Goal: Information Seeking & Learning: Learn about a topic

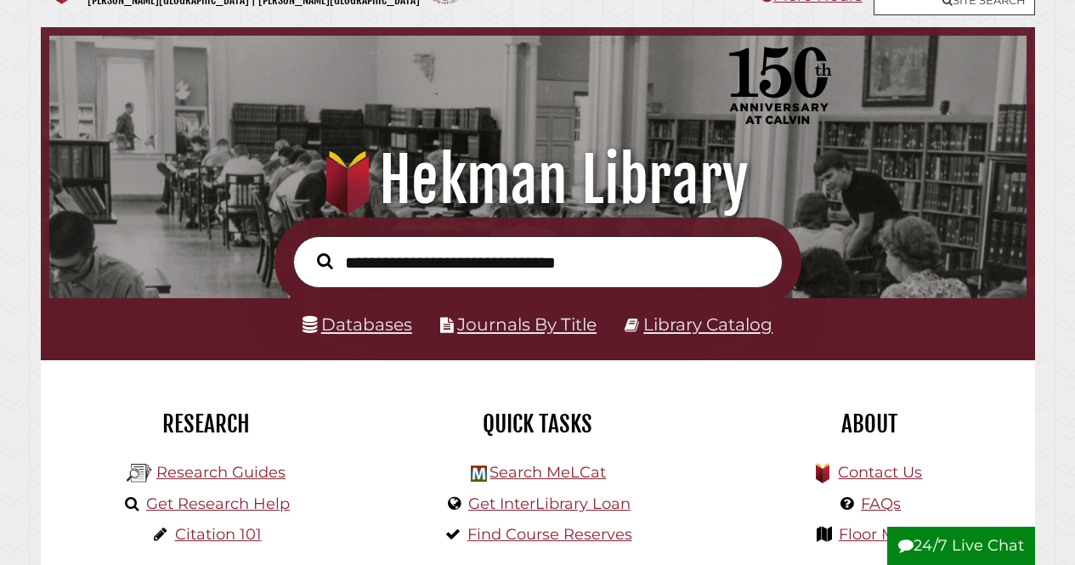
scroll to position [85, 0]
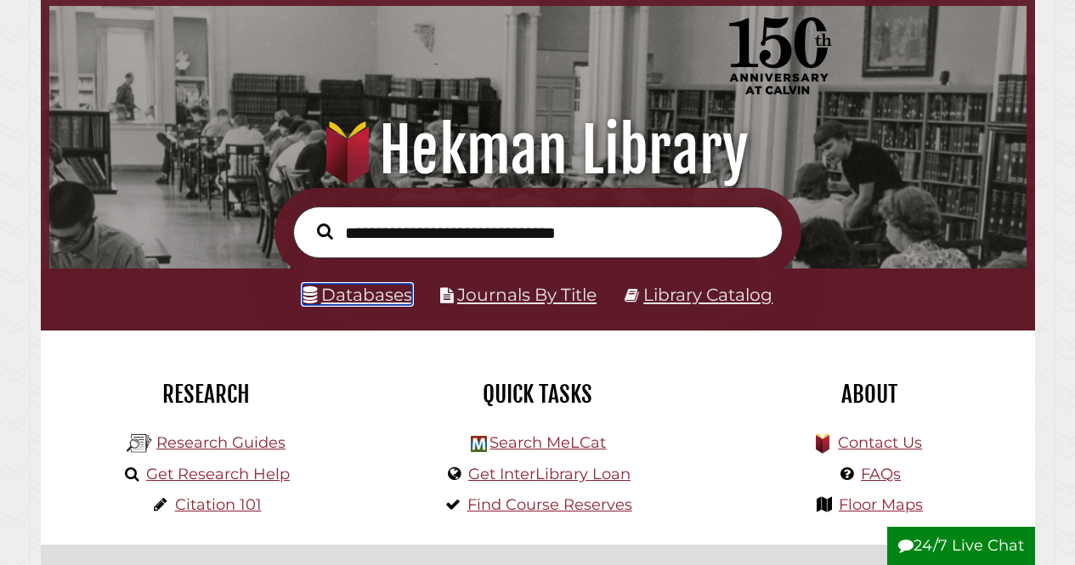
click at [360, 298] on link "Databases" at bounding box center [358, 294] width 110 height 21
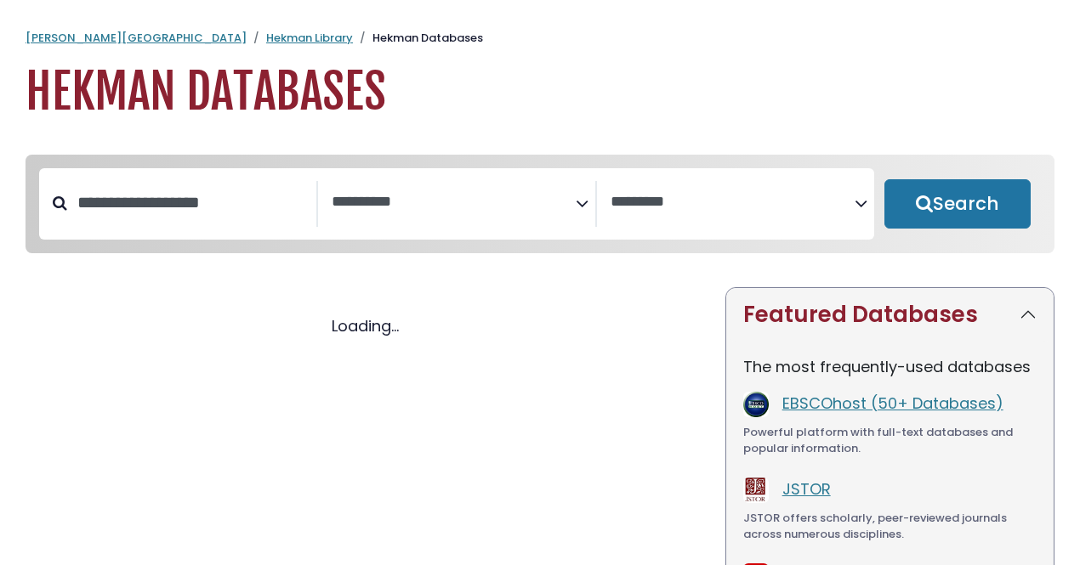
select select "Database Subject Filter"
select select "Database Vendors Filter"
select select "Database Subject Filter"
select select "Database Vendors Filter"
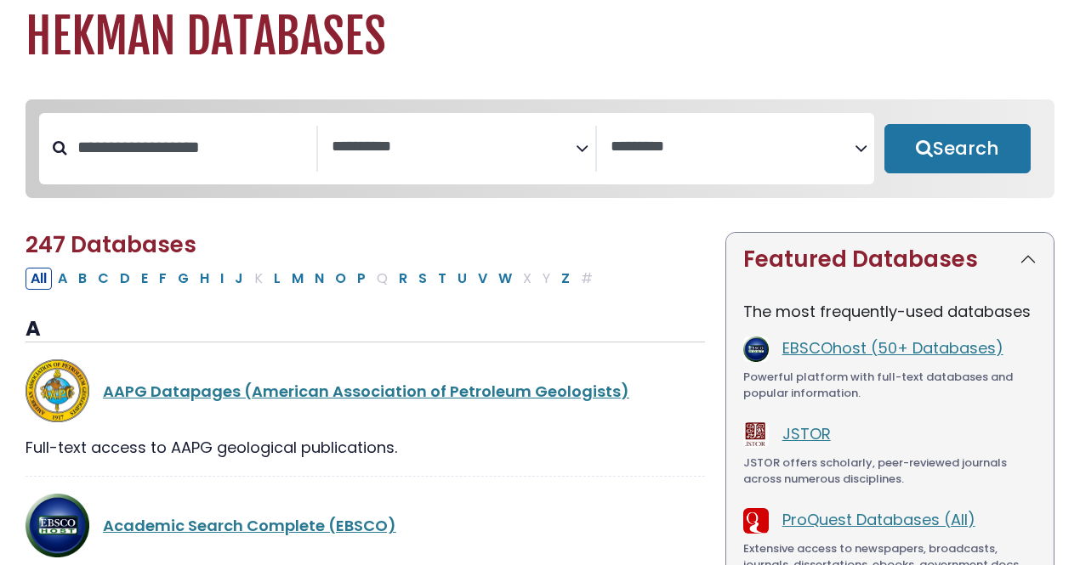
scroll to position [85, 0]
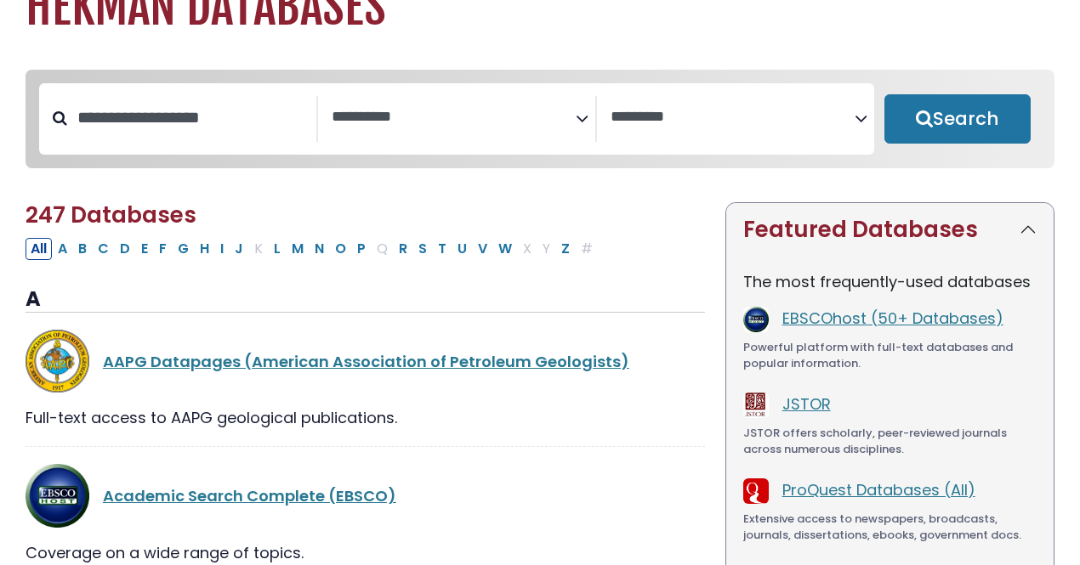
click at [582, 124] on icon "Search filters" at bounding box center [582, 116] width 13 height 26
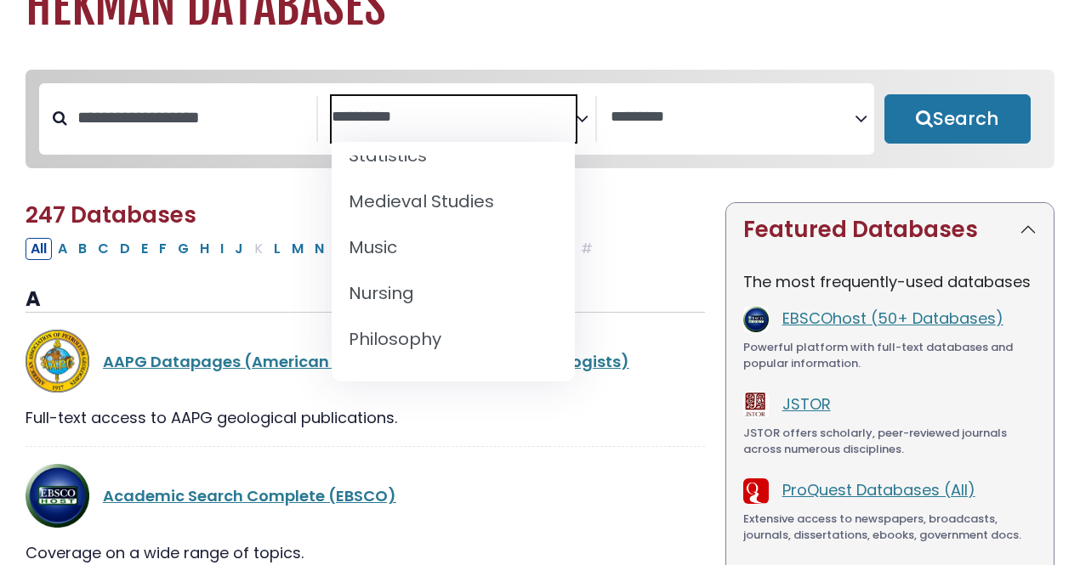
scroll to position [1323, 0]
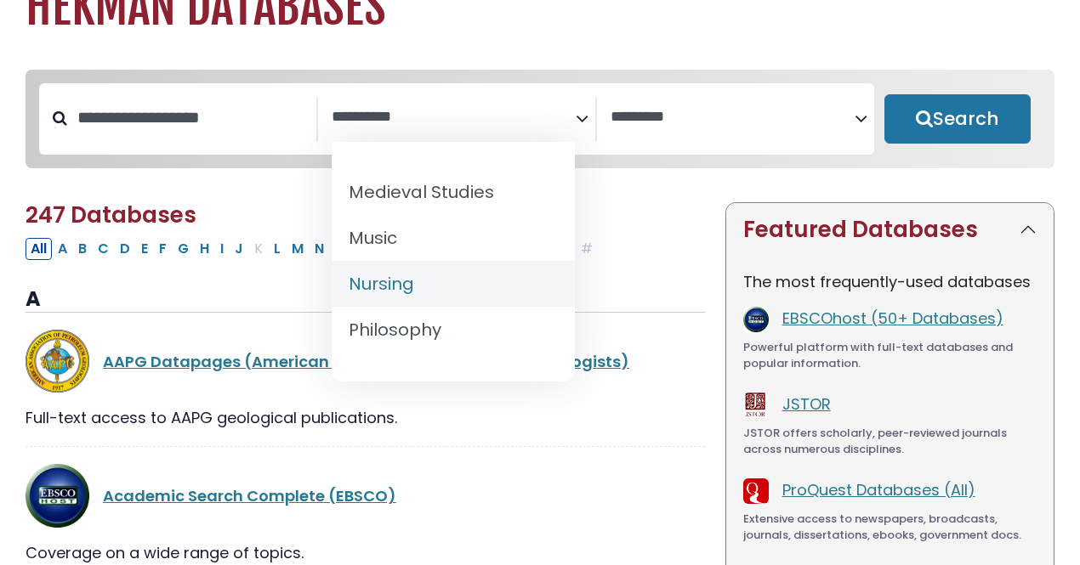
select select "*****"
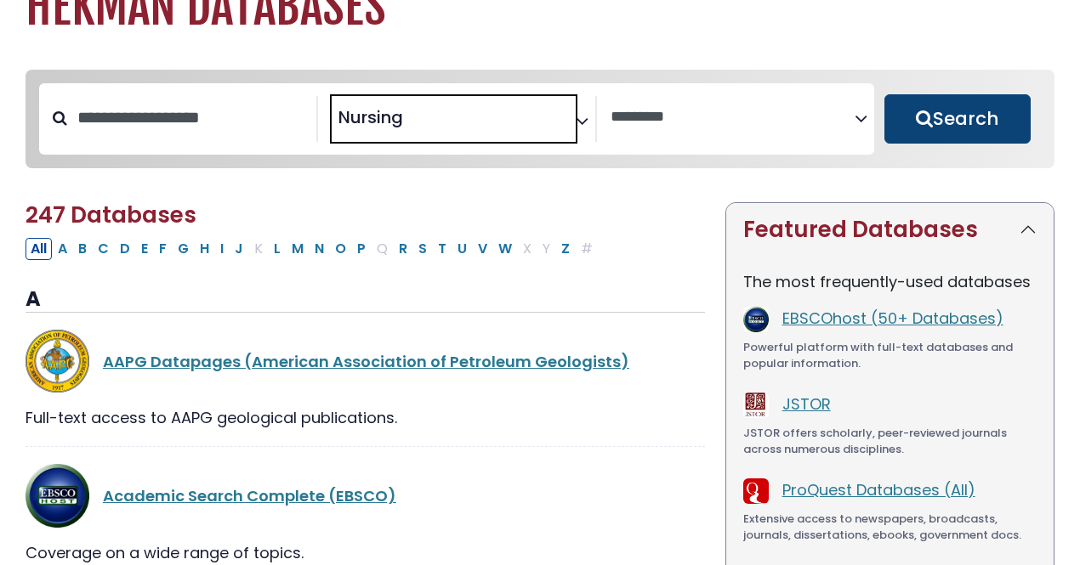
click at [981, 125] on button "Search" at bounding box center [957, 118] width 146 height 49
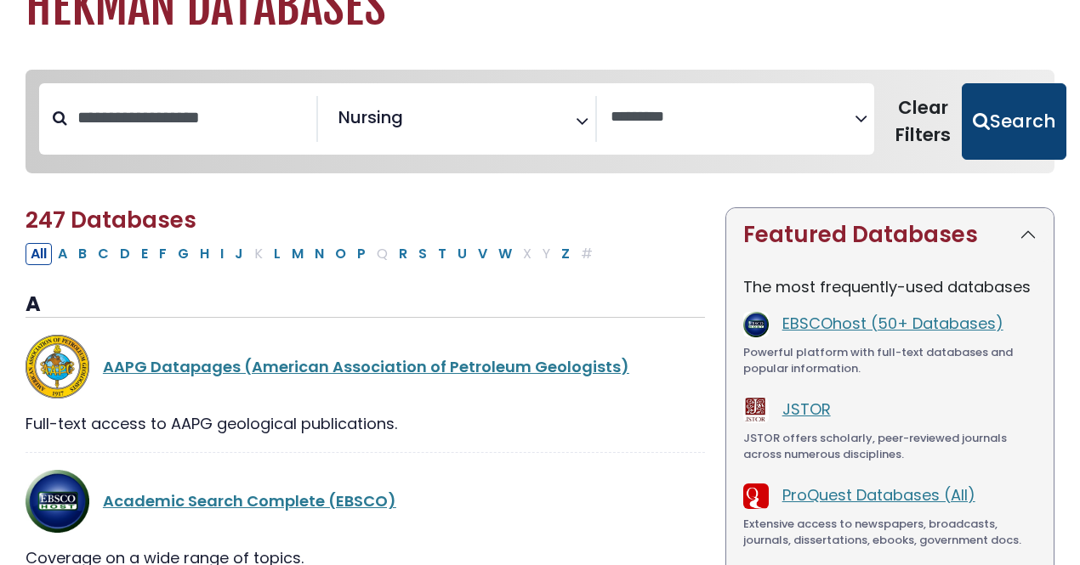
select select "Database Vendors Filter"
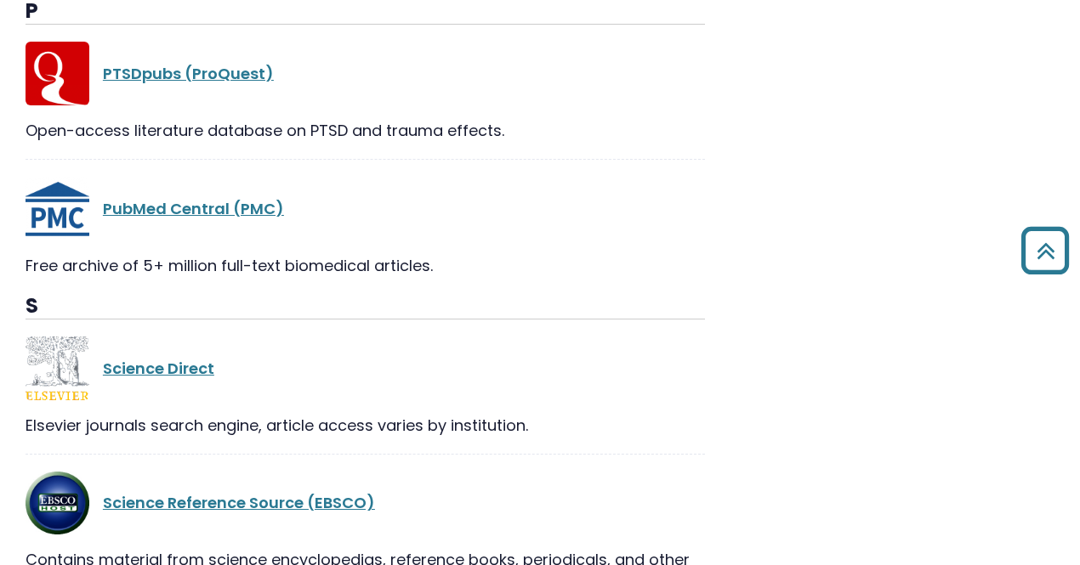
scroll to position [1955, 0]
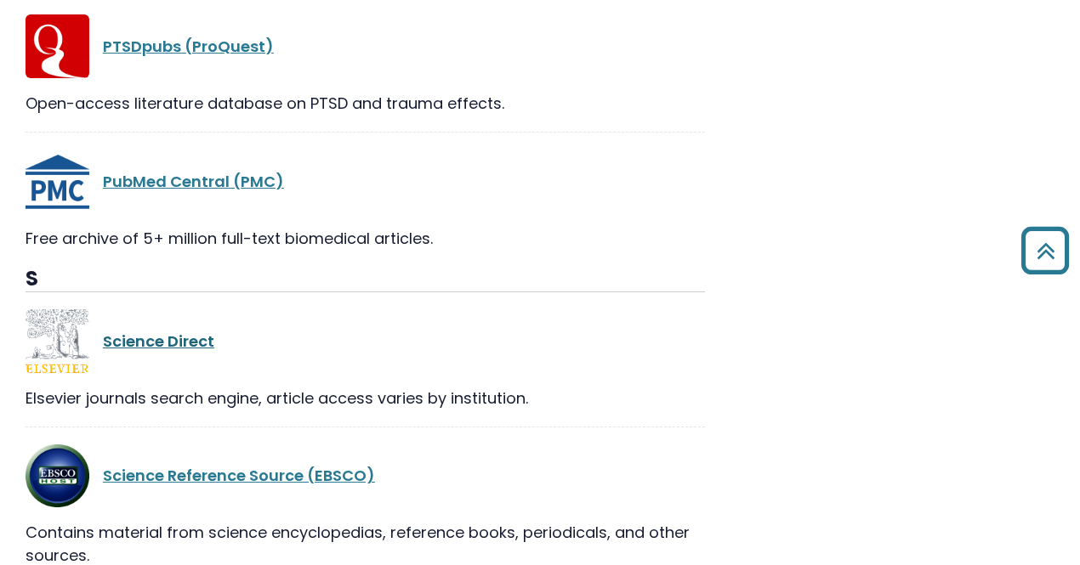
click at [187, 347] on link "Science Direct" at bounding box center [158, 341] width 111 height 21
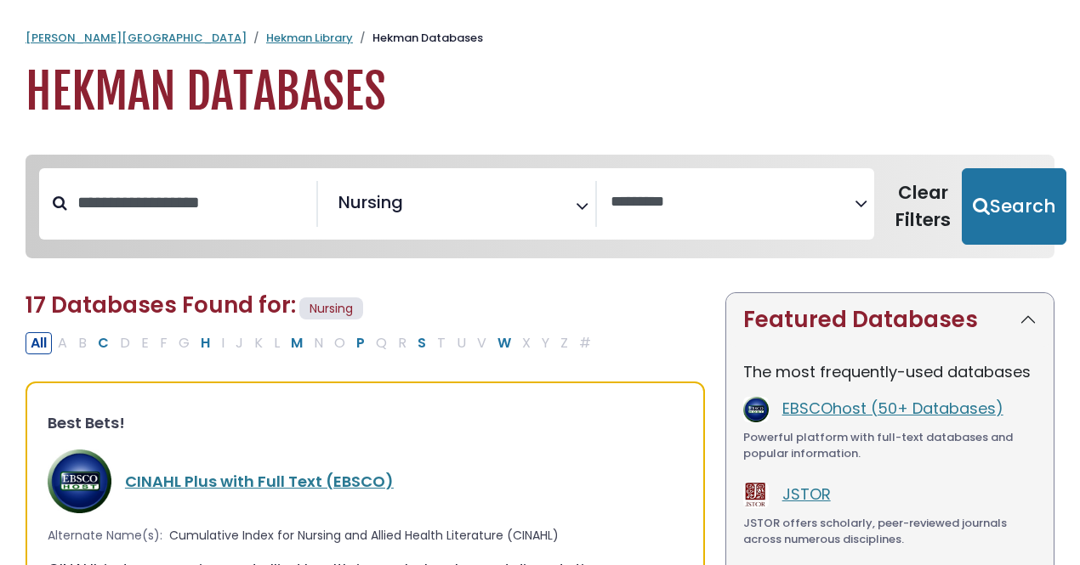
select select "Database Vendors Filter"
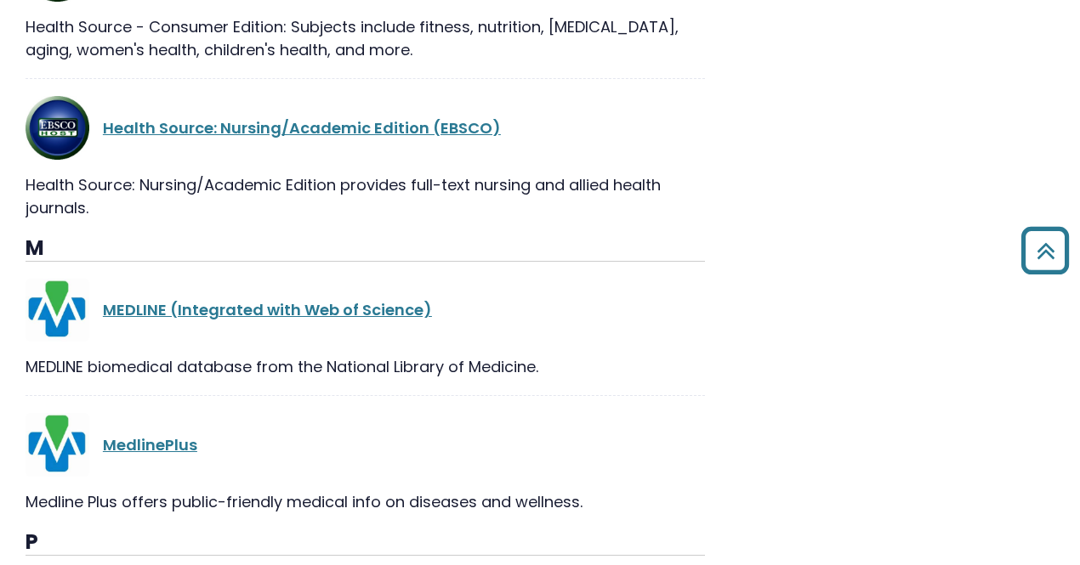
scroll to position [1440, 0]
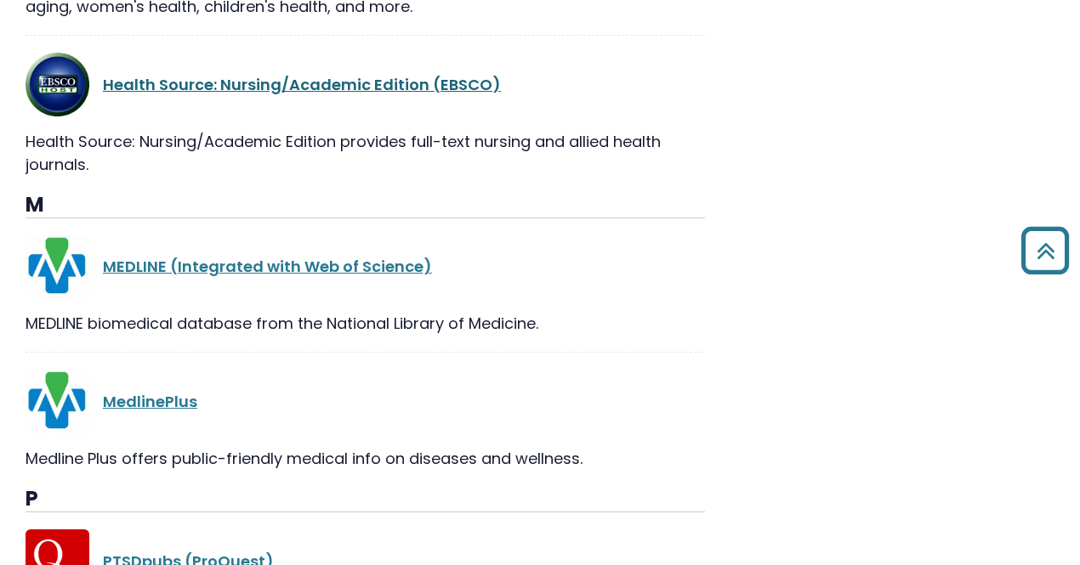
click at [298, 89] on link "Health Source: Nursing/Academic Edition (EBSCO)" at bounding box center [302, 84] width 398 height 21
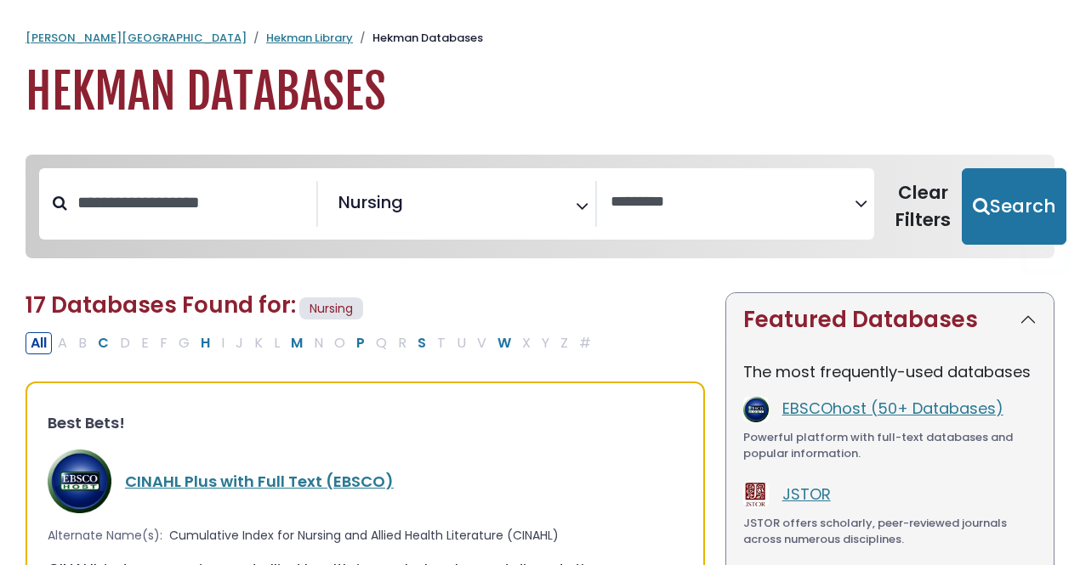
select select "Database Vendors Filter"
click at [576, 214] on icon "Search filters" at bounding box center [582, 203] width 13 height 26
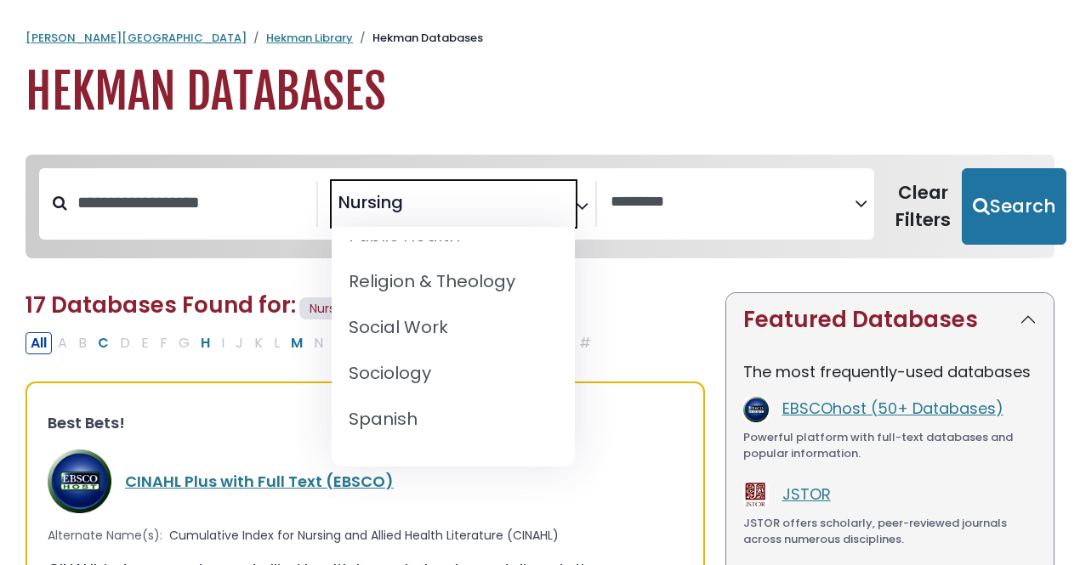
scroll to position [1700, 0]
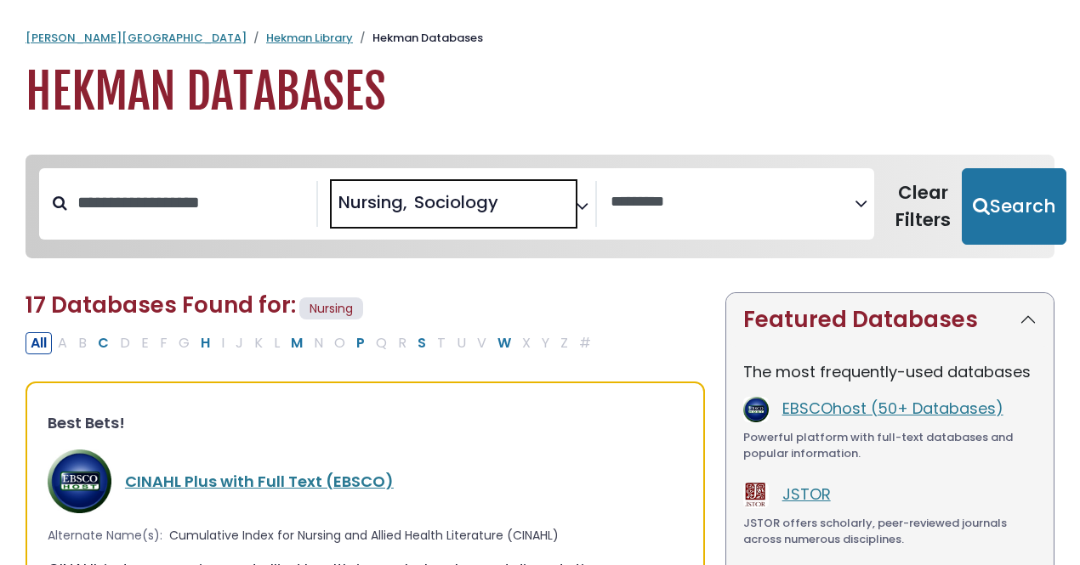
click at [411, 203] on li "× Sociology" at bounding box center [452, 203] width 91 height 26
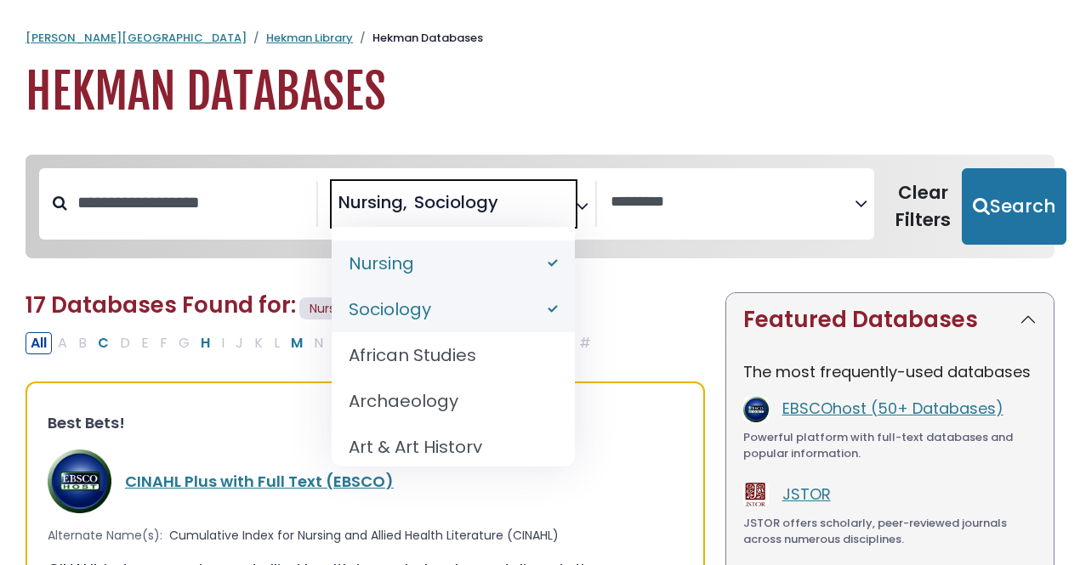
select select "*****"
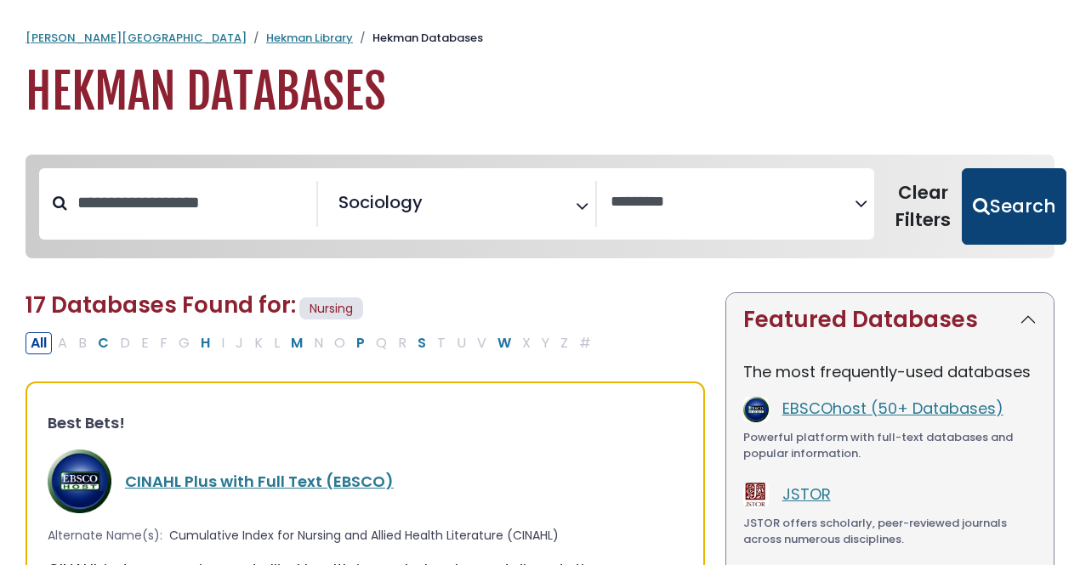
click at [1008, 209] on button "Search" at bounding box center [1014, 206] width 105 height 77
select select "Database Vendors Filter"
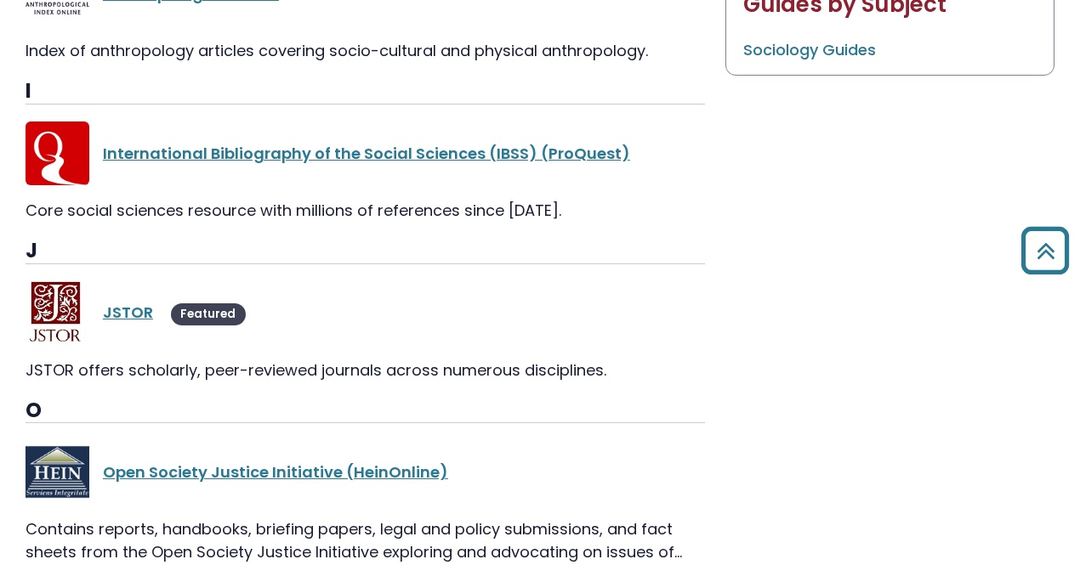
scroll to position [1020, 0]
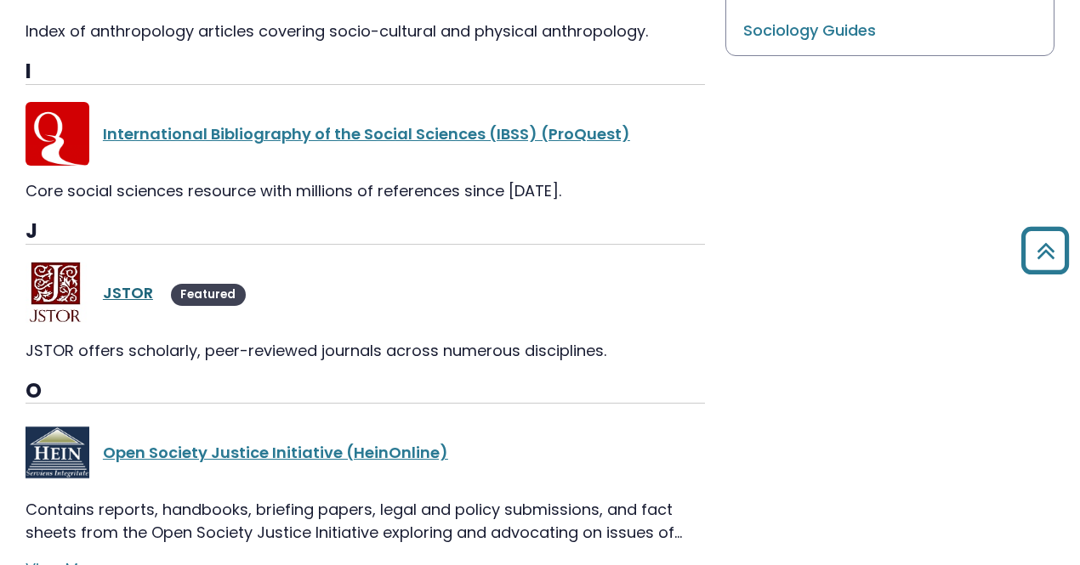
click at [140, 296] on link "JSTOR" at bounding box center [128, 292] width 50 height 21
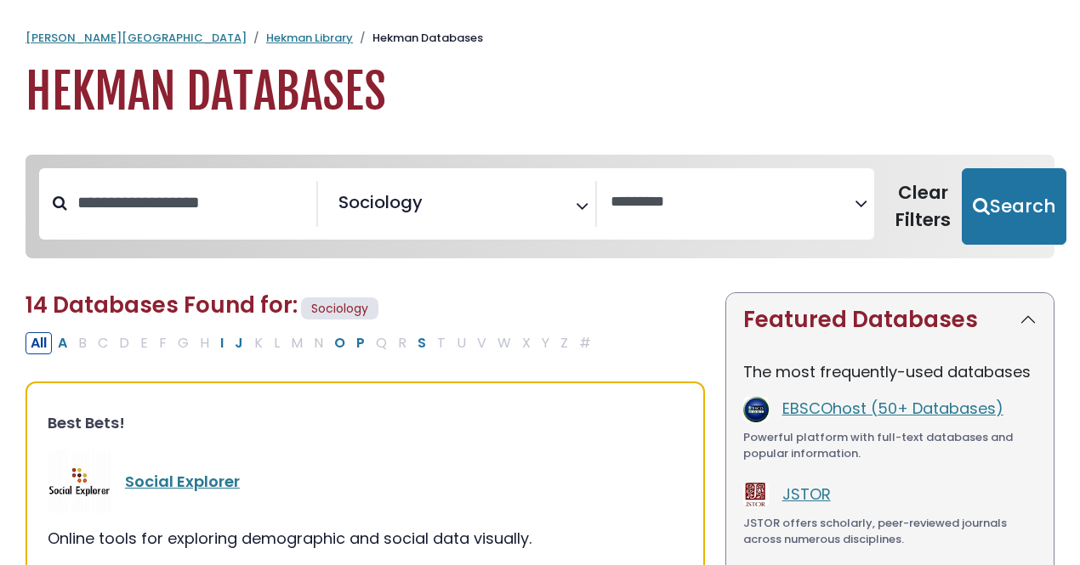
select select "Database Vendors Filter"
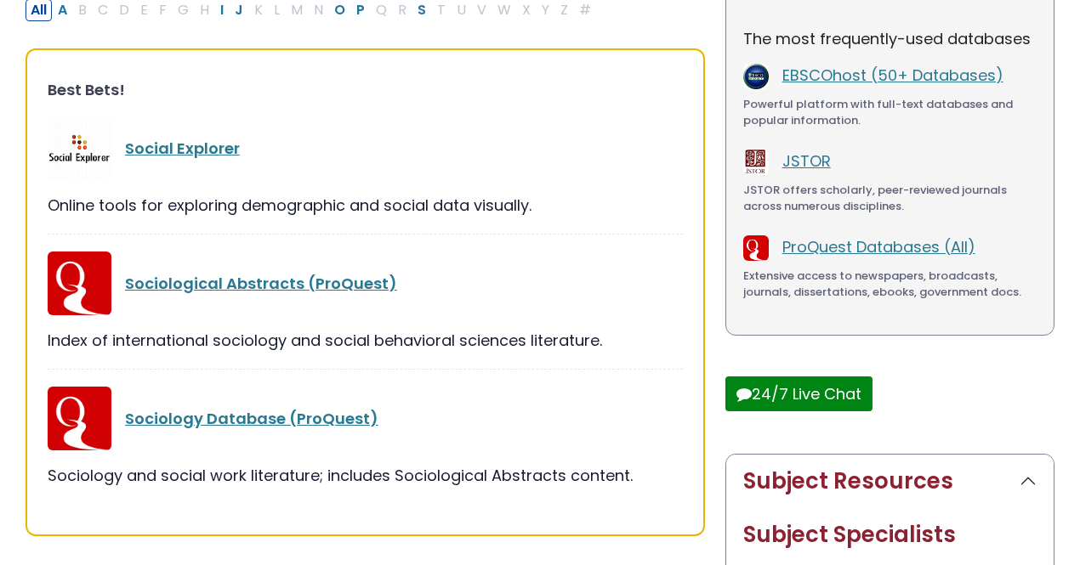
scroll to position [840, 0]
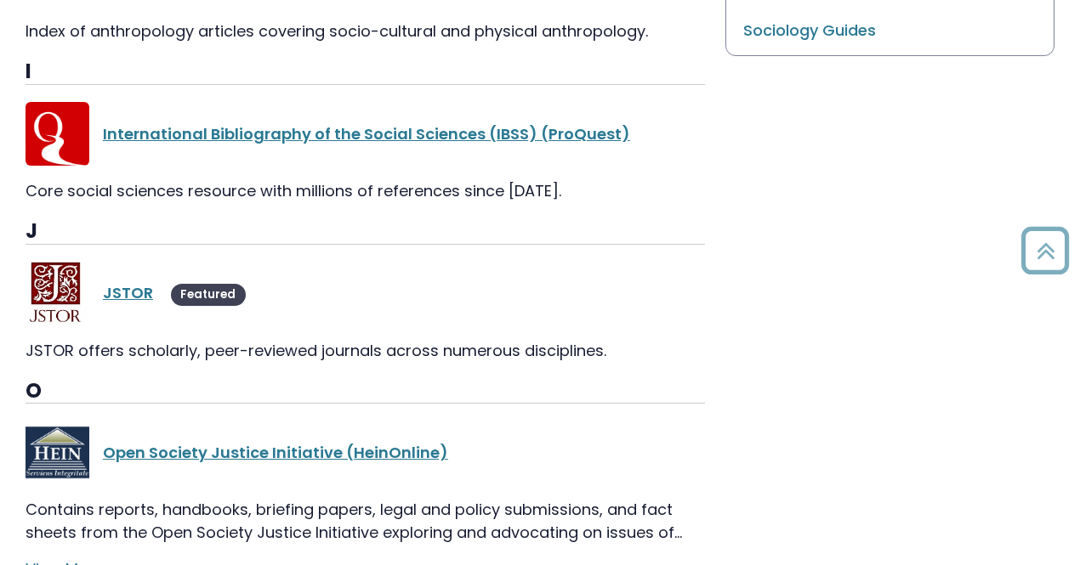
select select "*****"
select select "Database Vendors Filter"
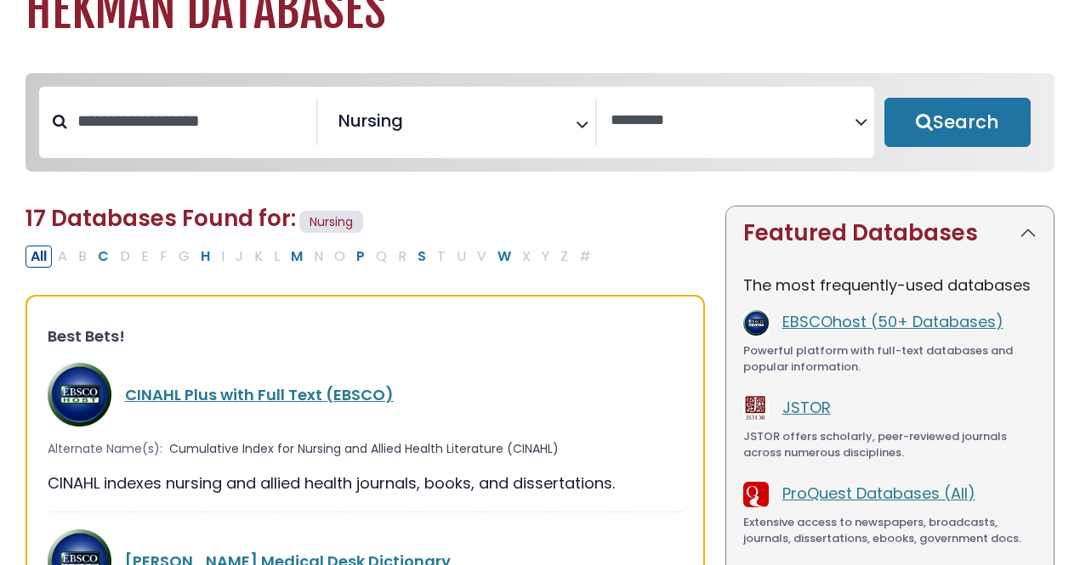
select select "Database Subject Filter"
select select "Database Vendors Filter"
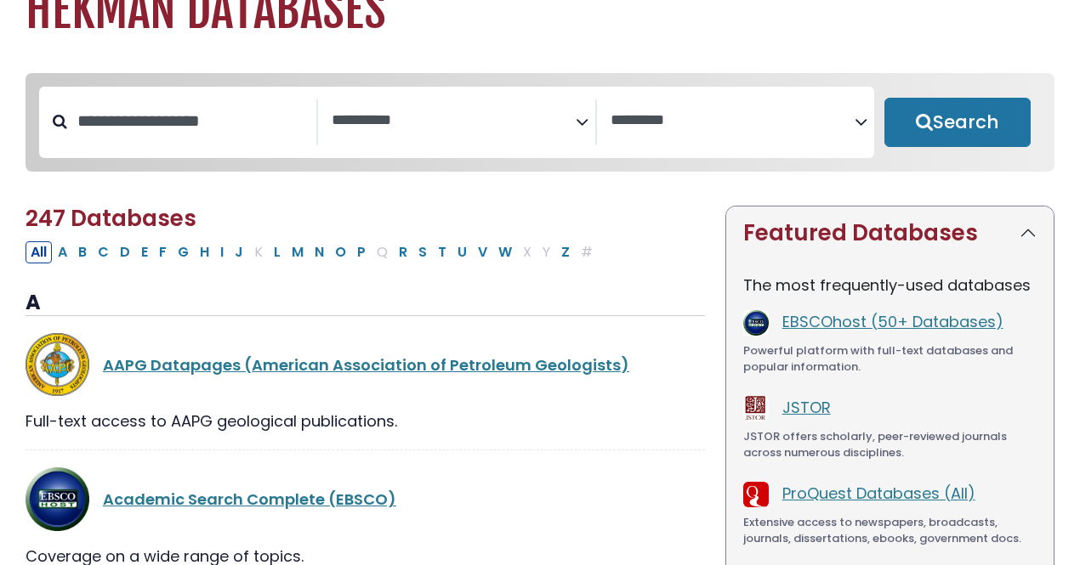
scroll to position [85, 0]
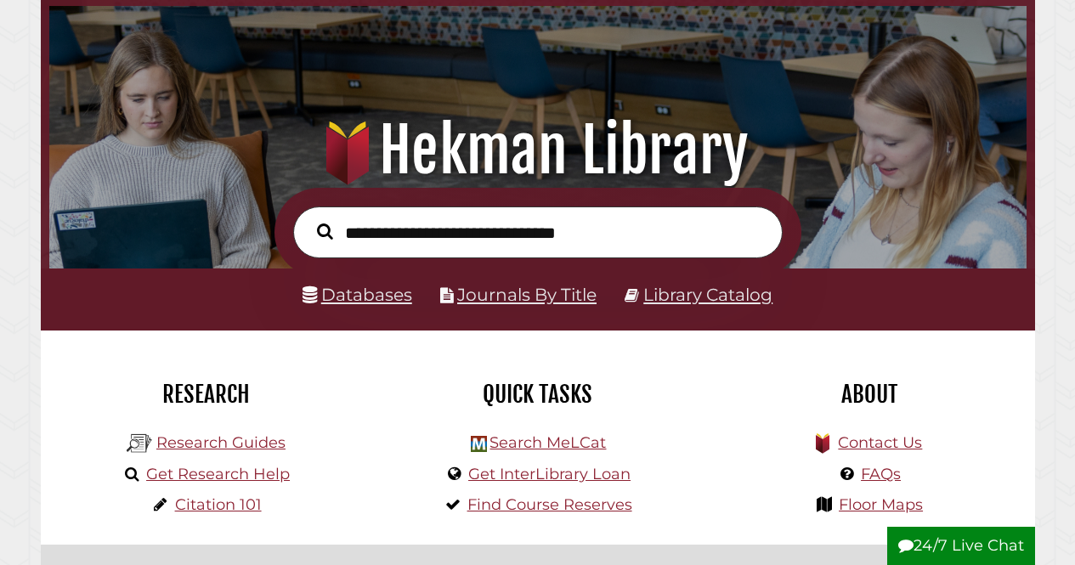
scroll to position [323, 969]
click at [406, 293] on link "Databases" at bounding box center [358, 294] width 110 height 21
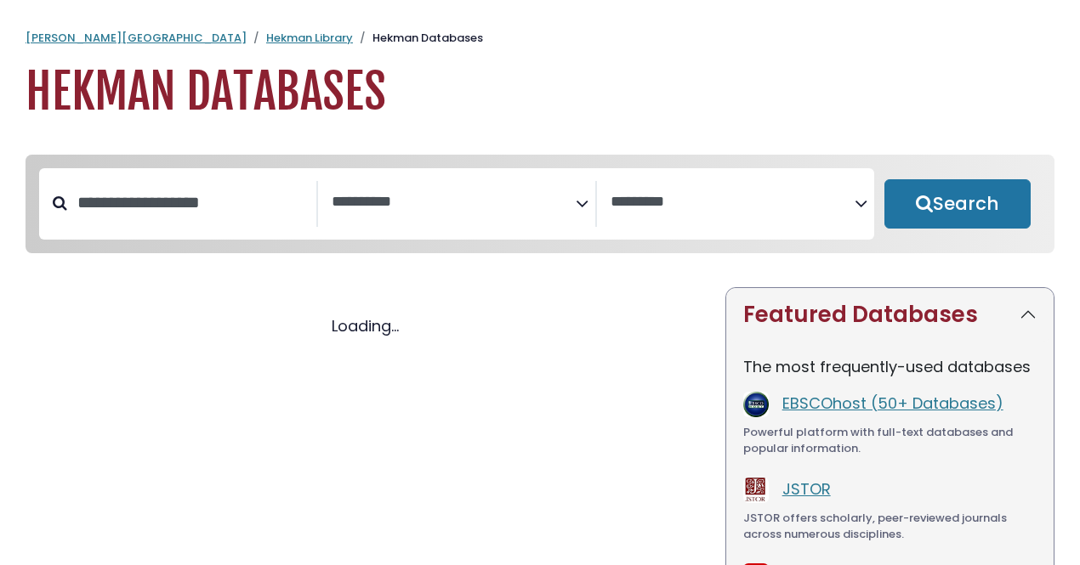
select select "Database Subject Filter"
select select "Database Vendors Filter"
select select "Database Subject Filter"
select select "Database Vendors Filter"
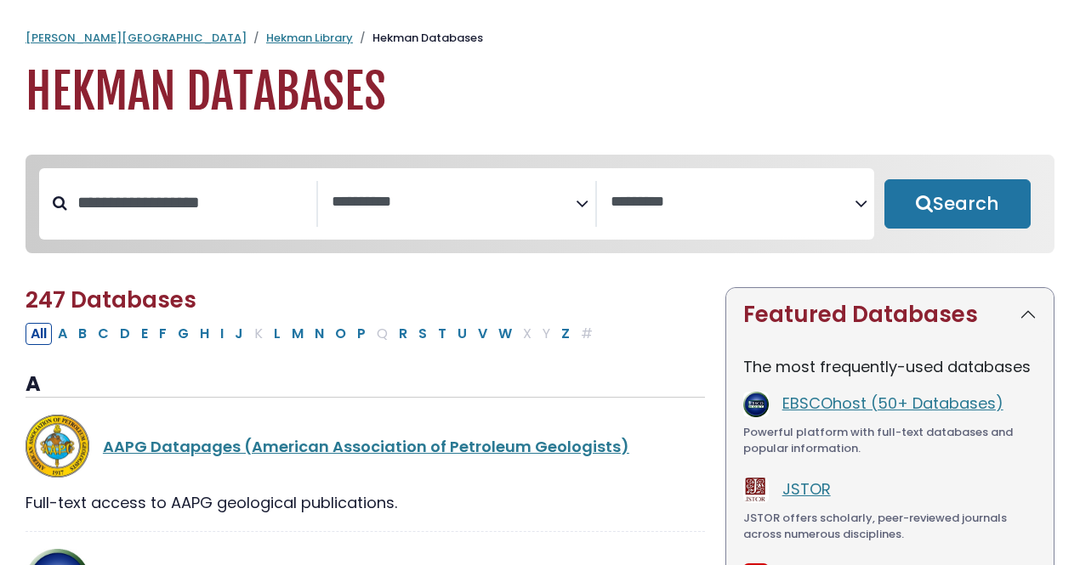
click at [581, 203] on icon "Search filters" at bounding box center [582, 201] width 13 height 26
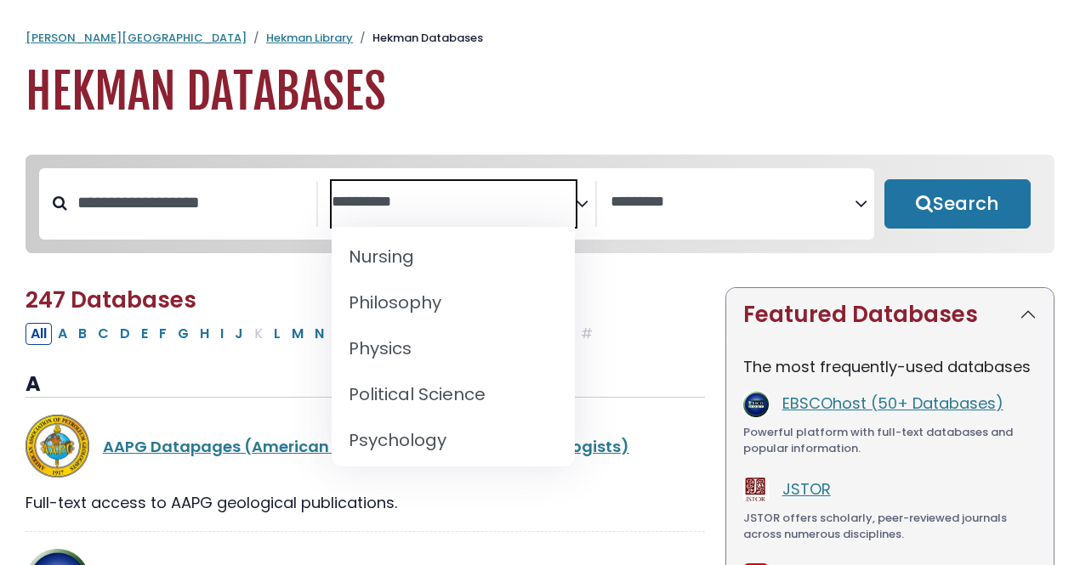
scroll to position [1445, 0]
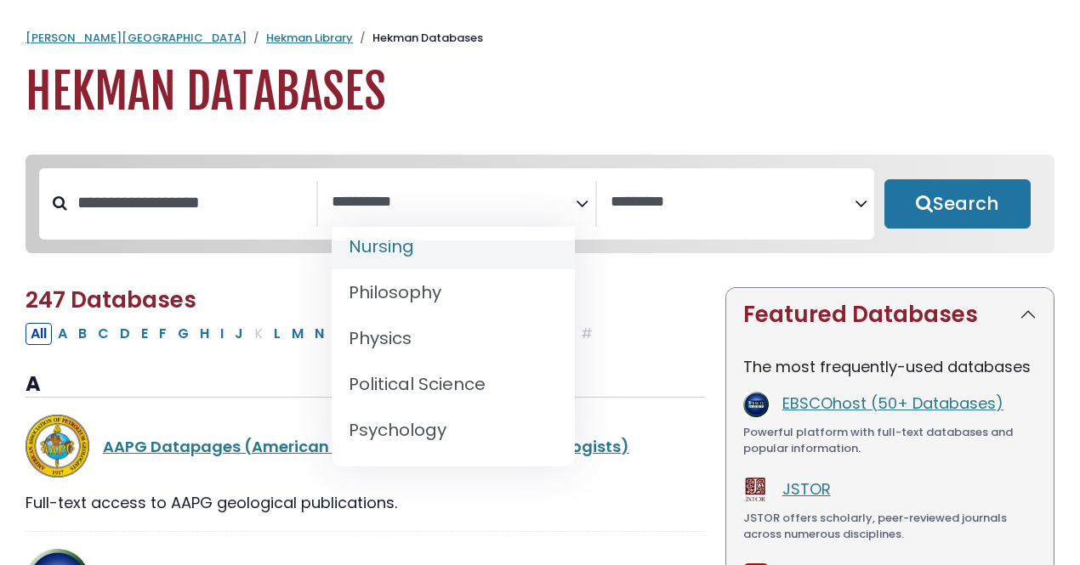
select select "*****"
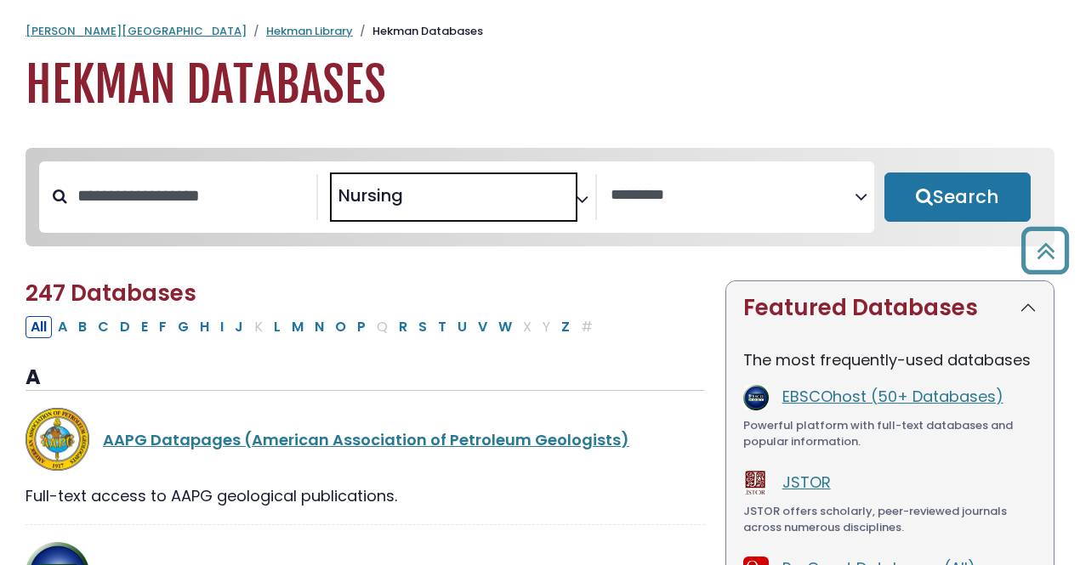
scroll to position [0, 0]
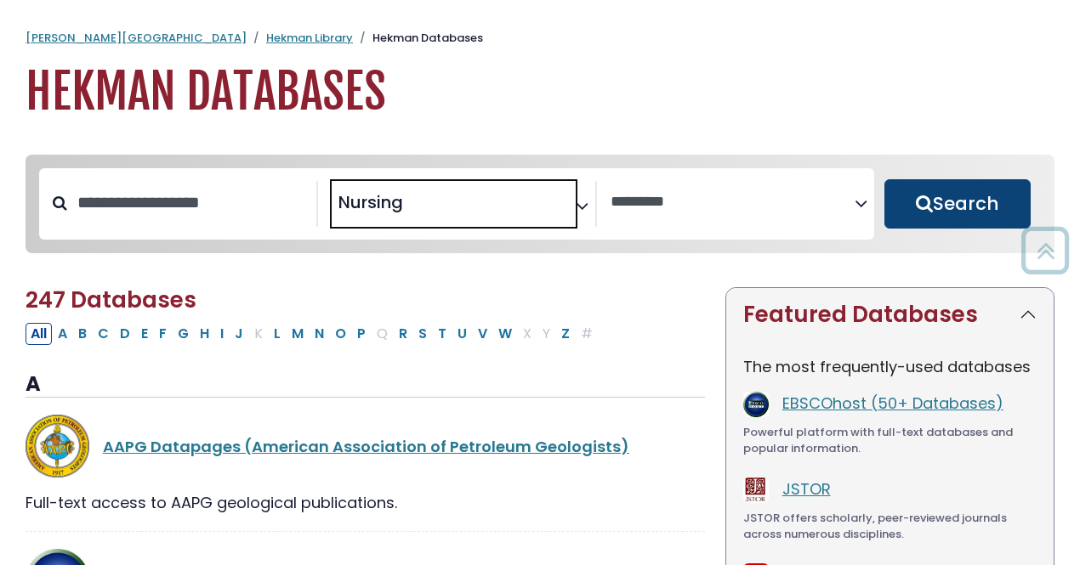
click at [939, 224] on button "Search" at bounding box center [957, 203] width 146 height 49
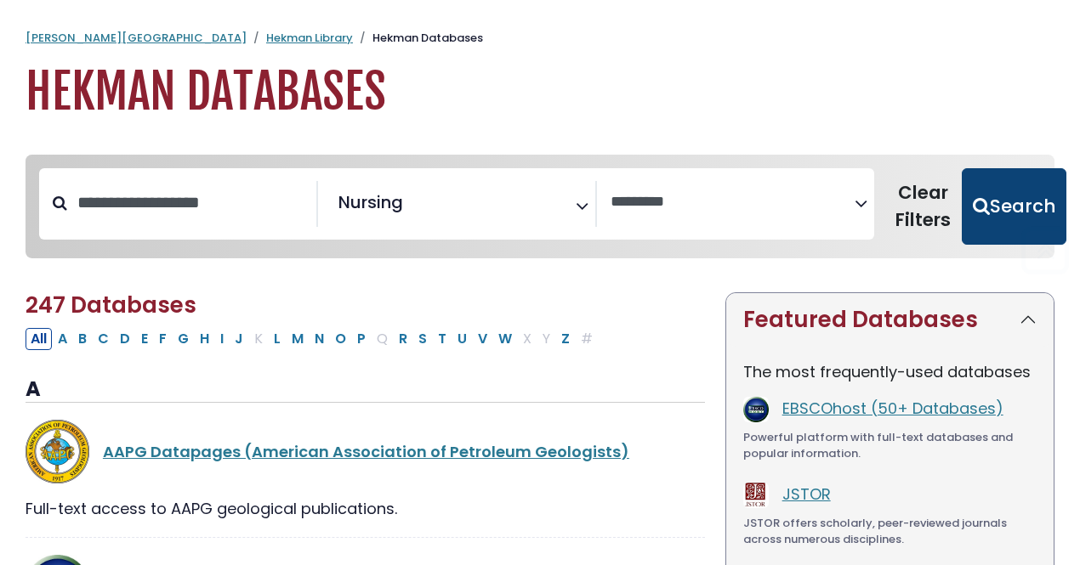
select select "Database Vendors Filter"
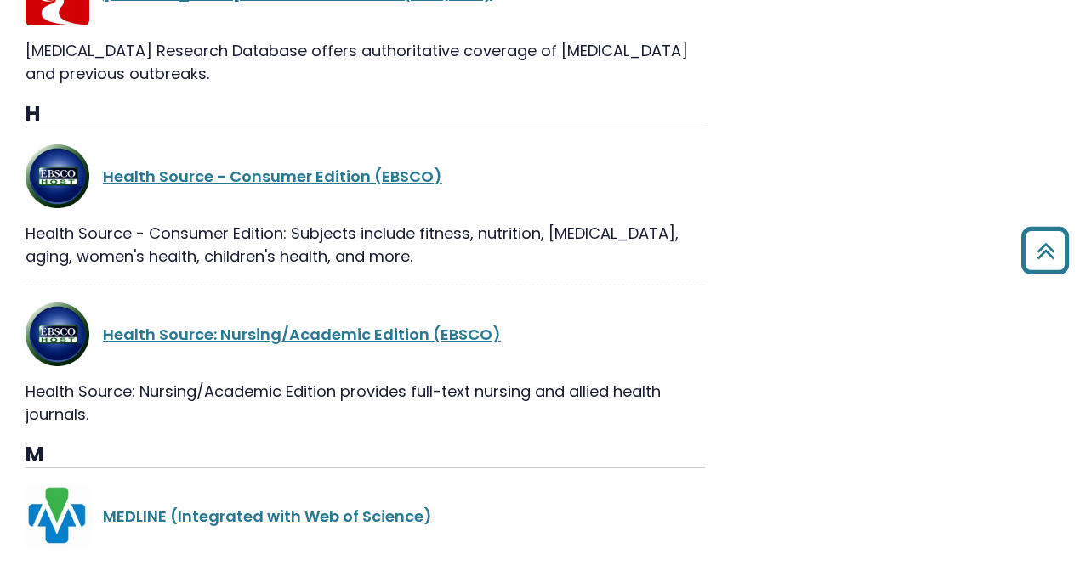
scroll to position [1275, 0]
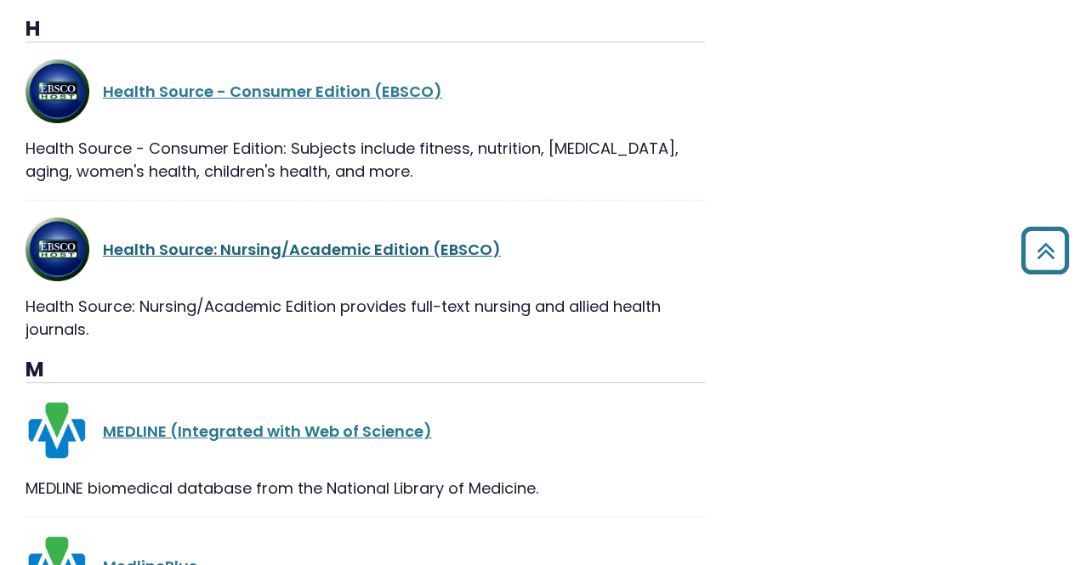
click at [391, 250] on link "Health Source: Nursing/Academic Edition (EBSCO)" at bounding box center [302, 249] width 398 height 21
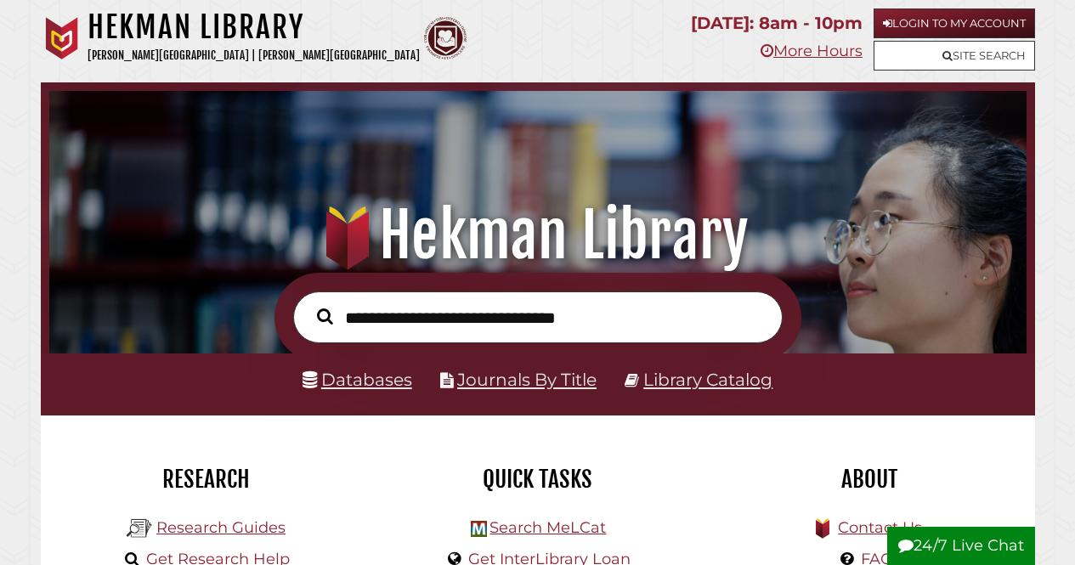
scroll to position [323, 969]
click at [333, 384] on link "Databases" at bounding box center [358, 379] width 110 height 21
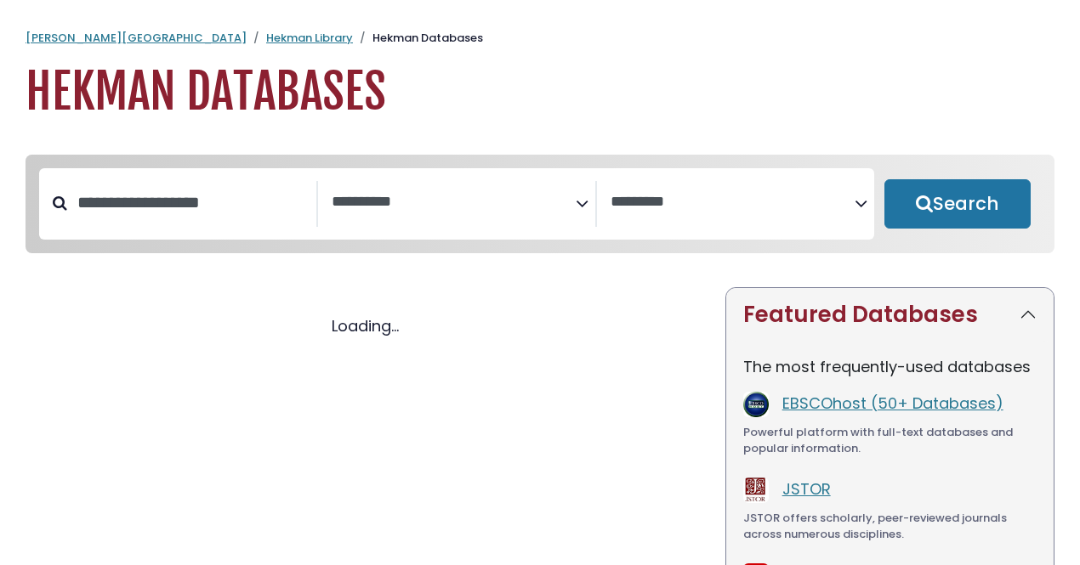
select select "Database Subject Filter"
select select "Database Vendors Filter"
select select "Database Subject Filter"
select select "Database Vendors Filter"
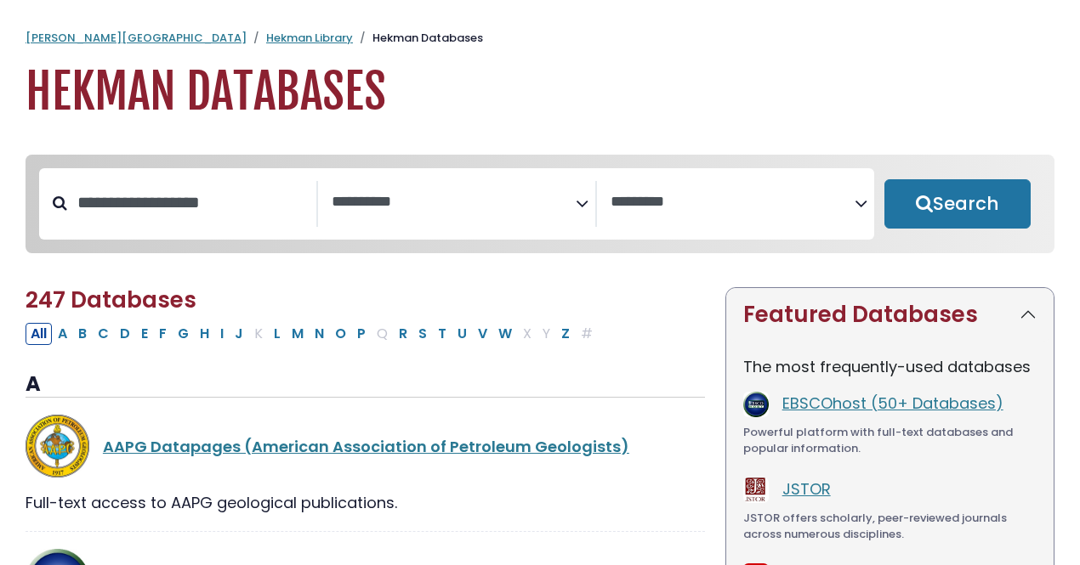
click at [577, 207] on icon "Search filters" at bounding box center [582, 201] width 13 height 26
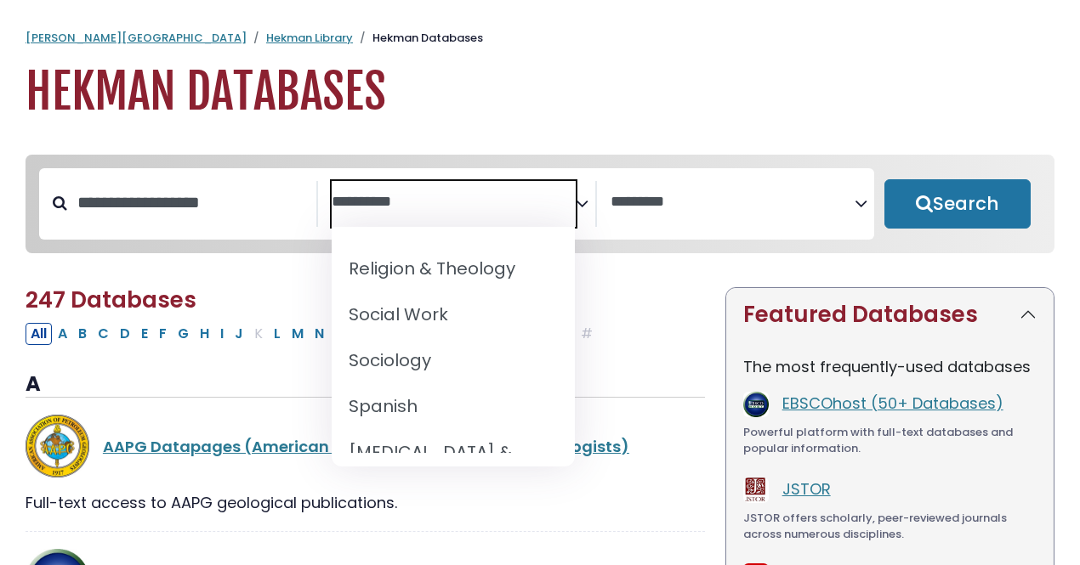
scroll to position [1700, 0]
select select "*****"
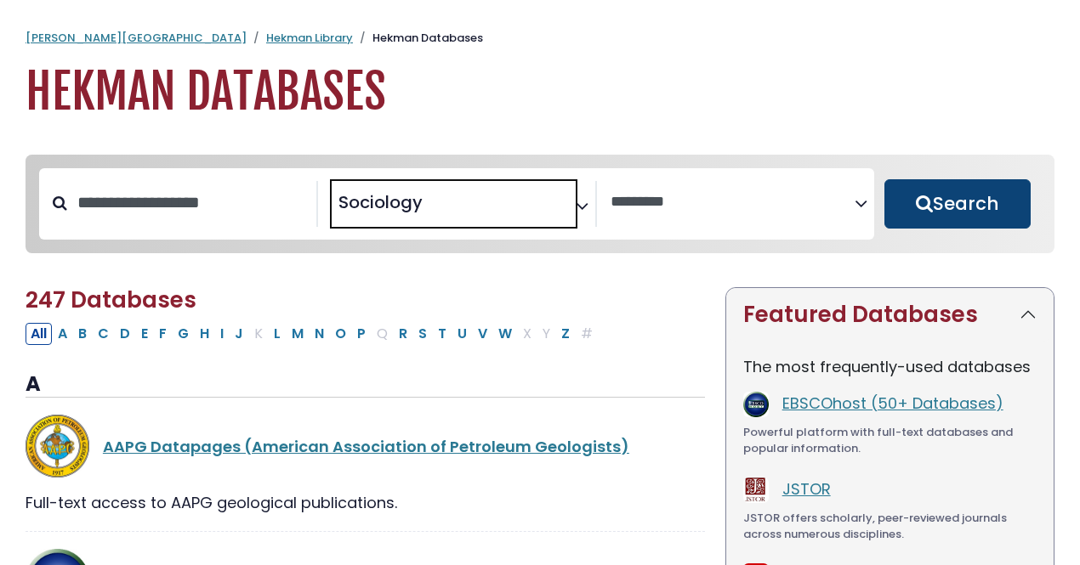
click at [930, 220] on button "Search" at bounding box center [957, 203] width 146 height 49
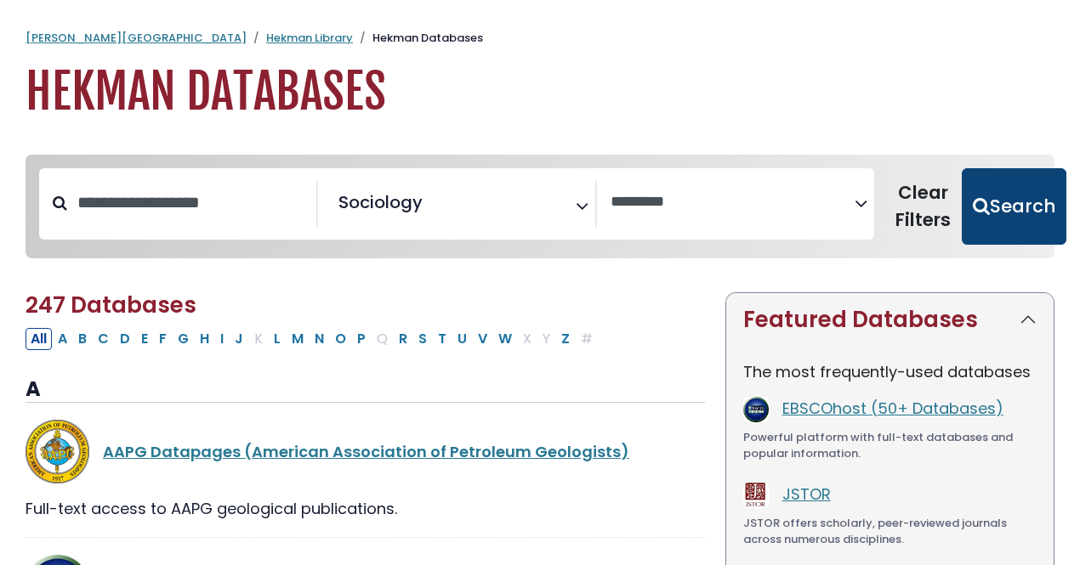
select select "Database Vendors Filter"
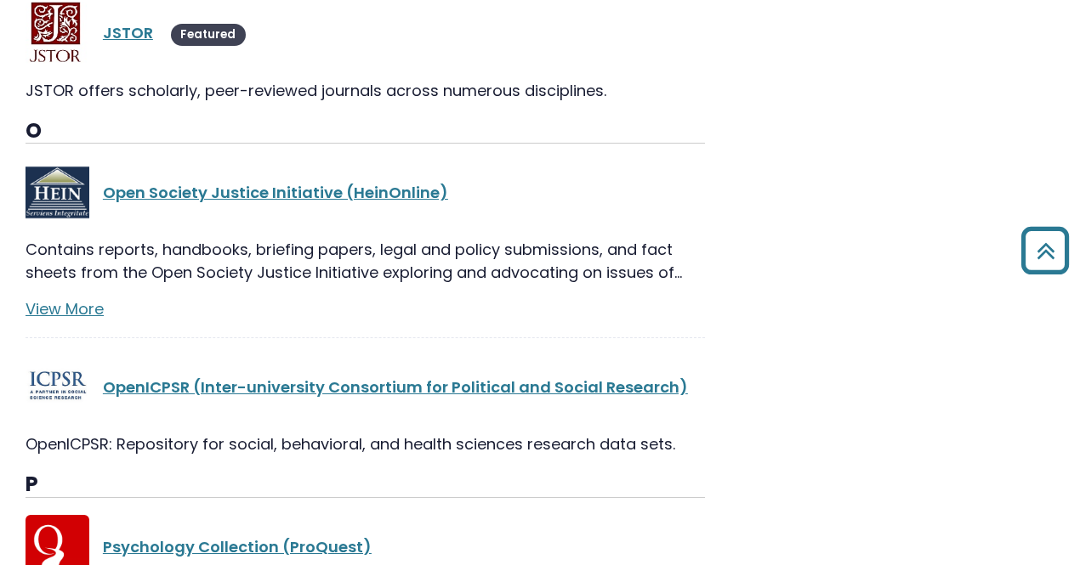
scroll to position [1190, 0]
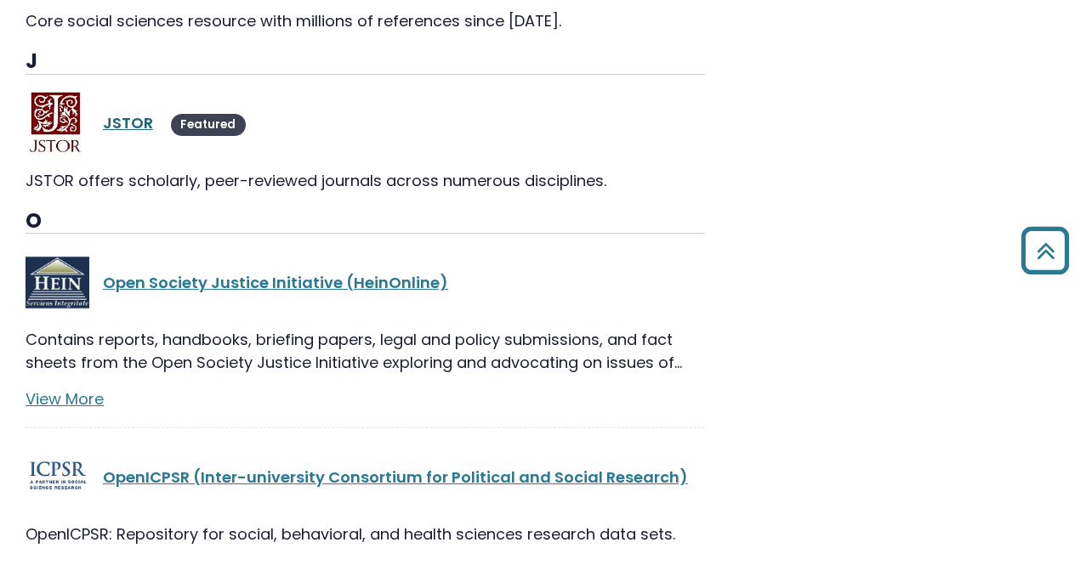
click at [131, 130] on link "JSTOR" at bounding box center [128, 122] width 50 height 21
